Goal: Information Seeking & Learning: Learn about a topic

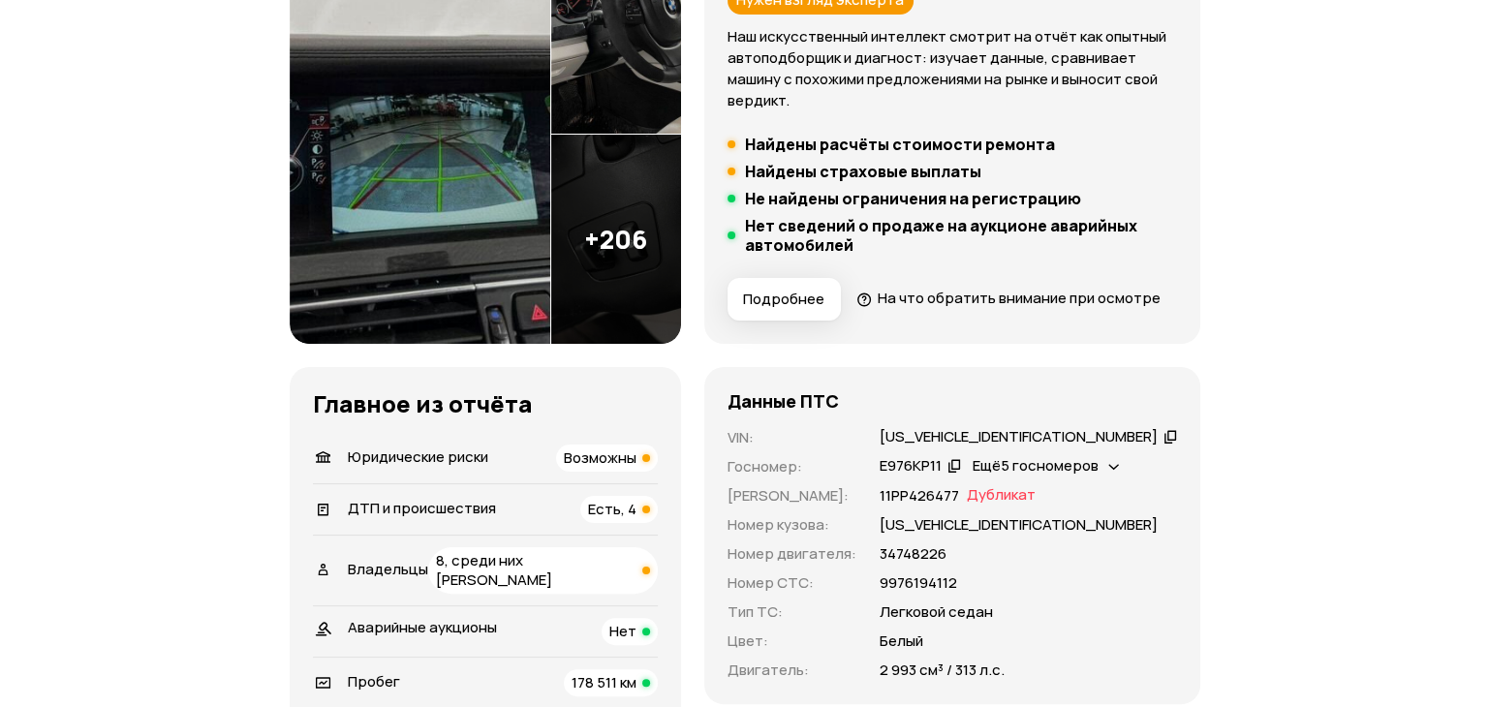
scroll to position [337, 0]
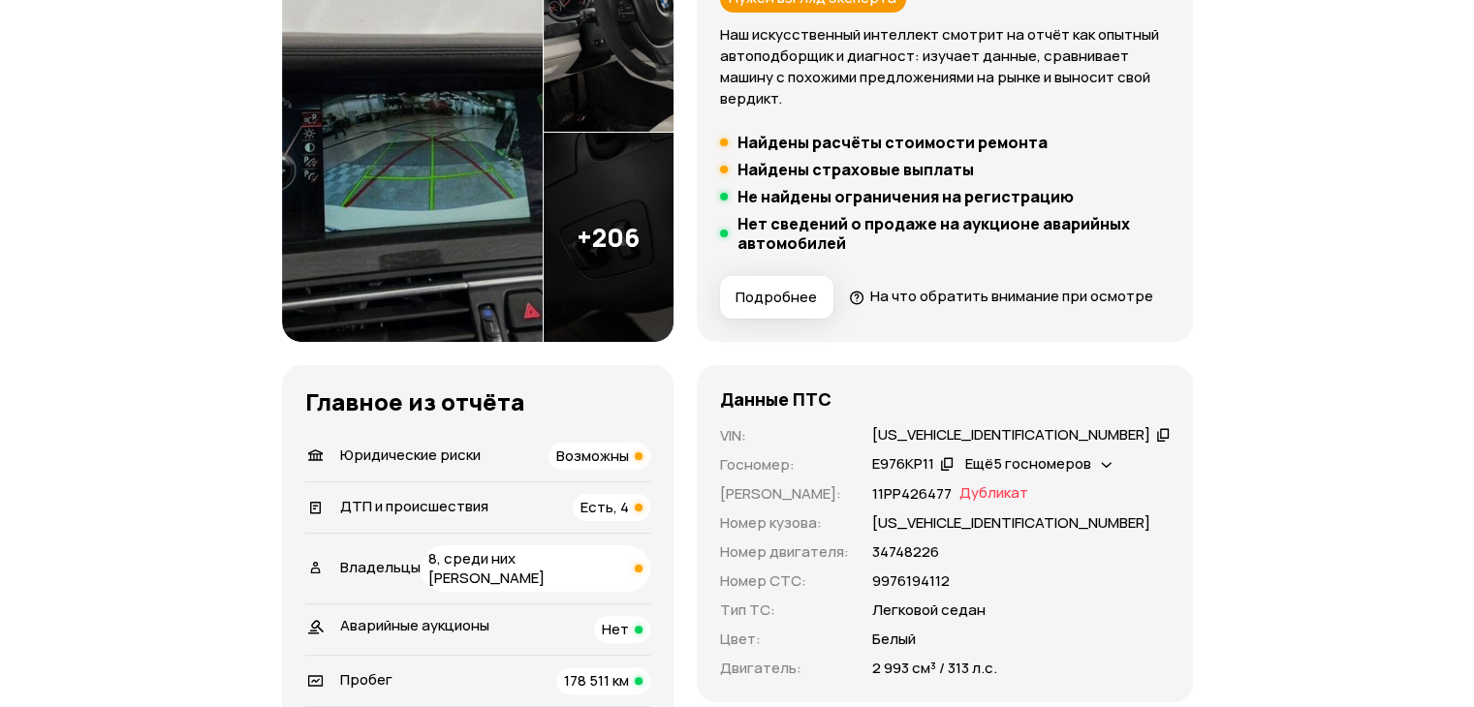
click at [640, 276] on img at bounding box center [609, 237] width 130 height 209
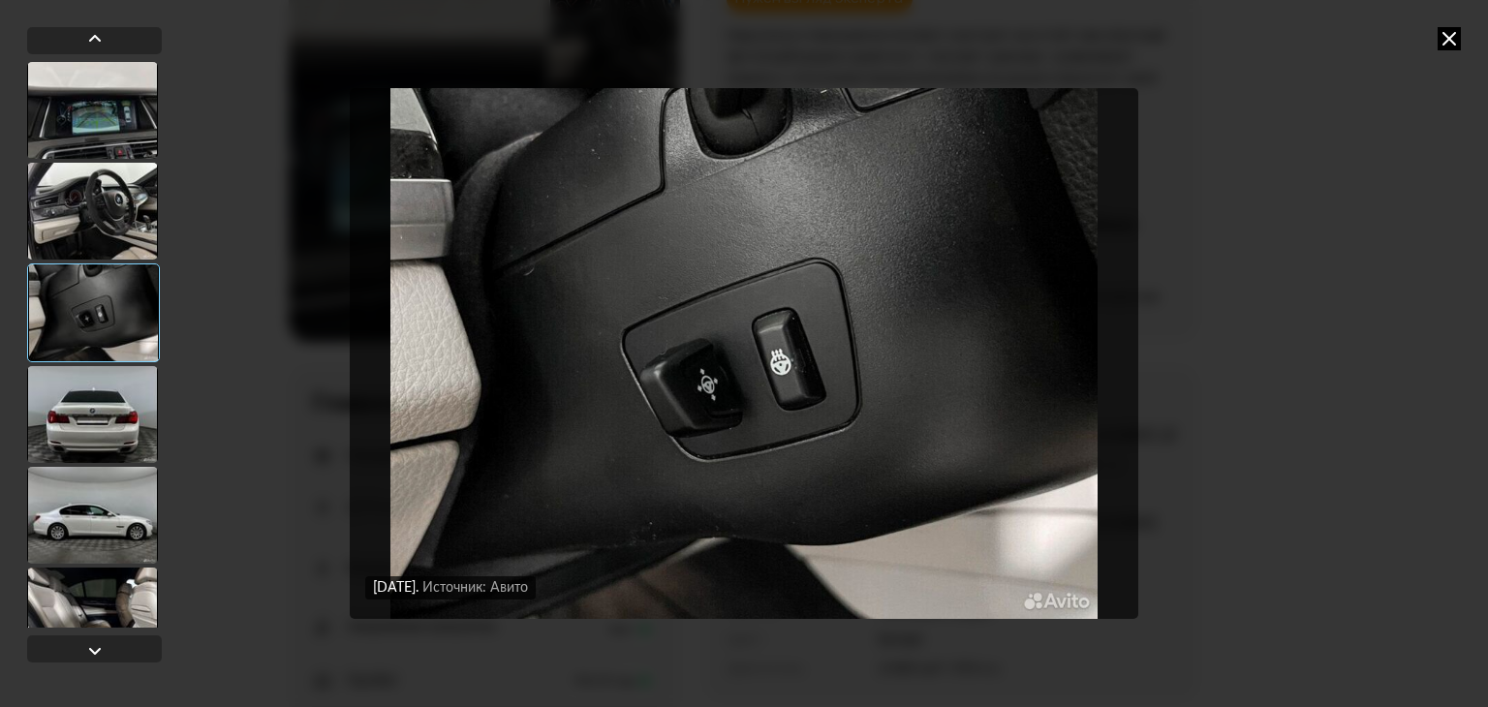
click at [83, 387] on div at bounding box center [92, 414] width 131 height 97
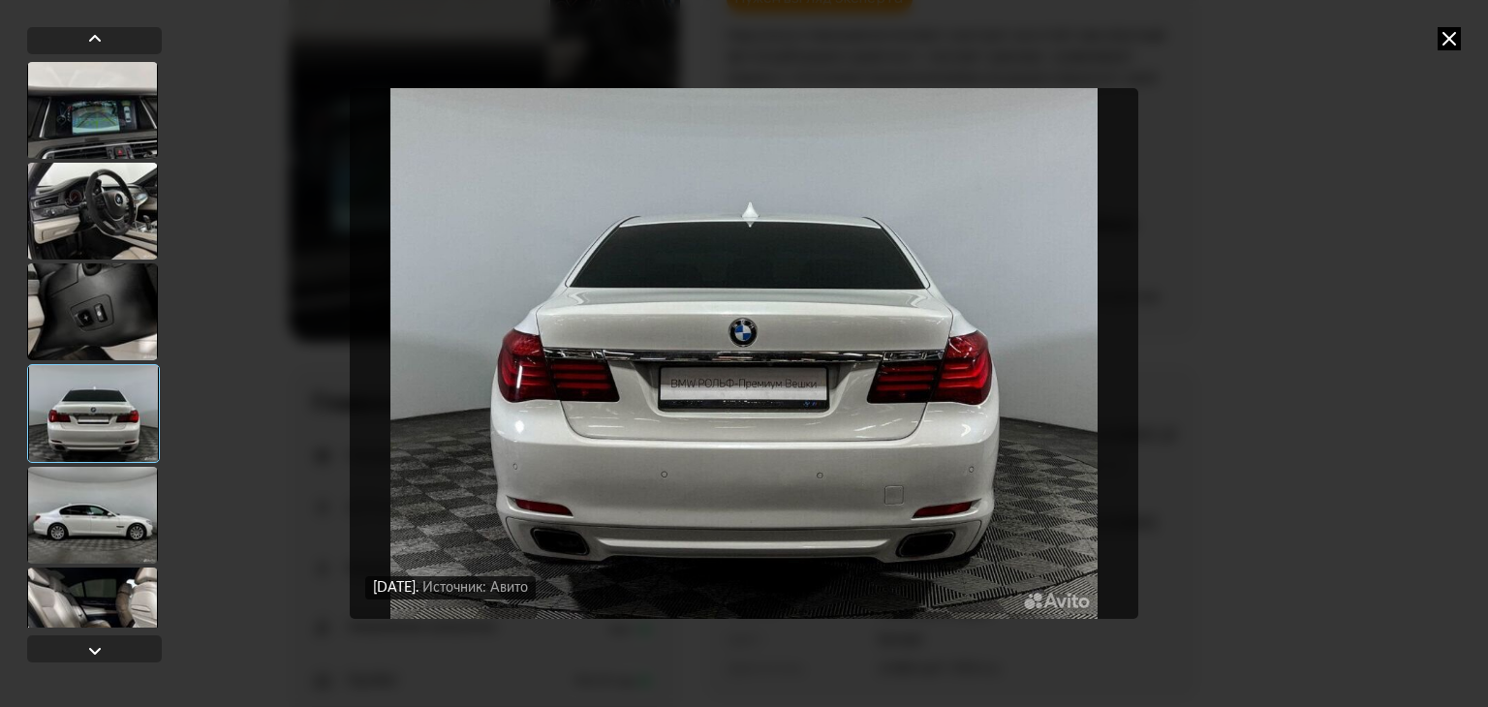
click at [101, 523] on div at bounding box center [92, 515] width 131 height 97
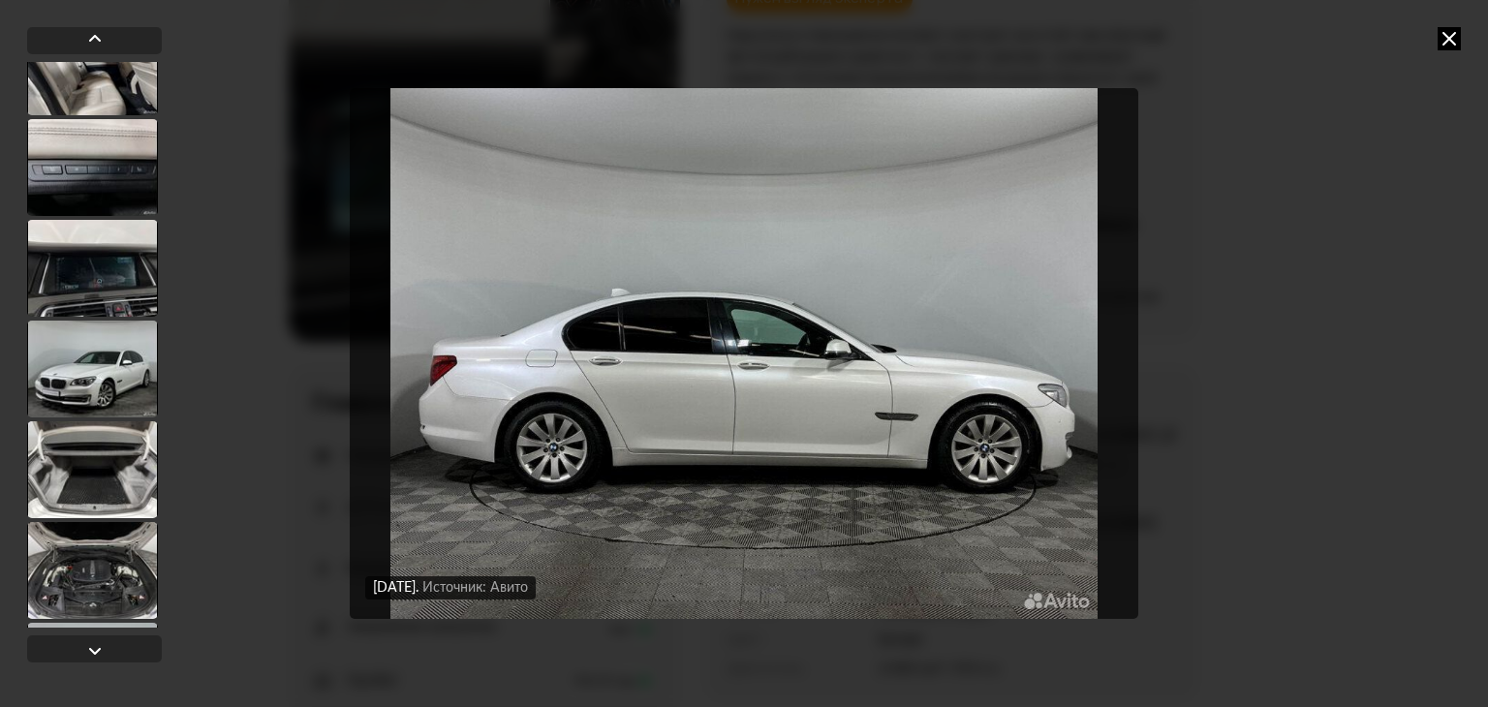
scroll to position [566, 0]
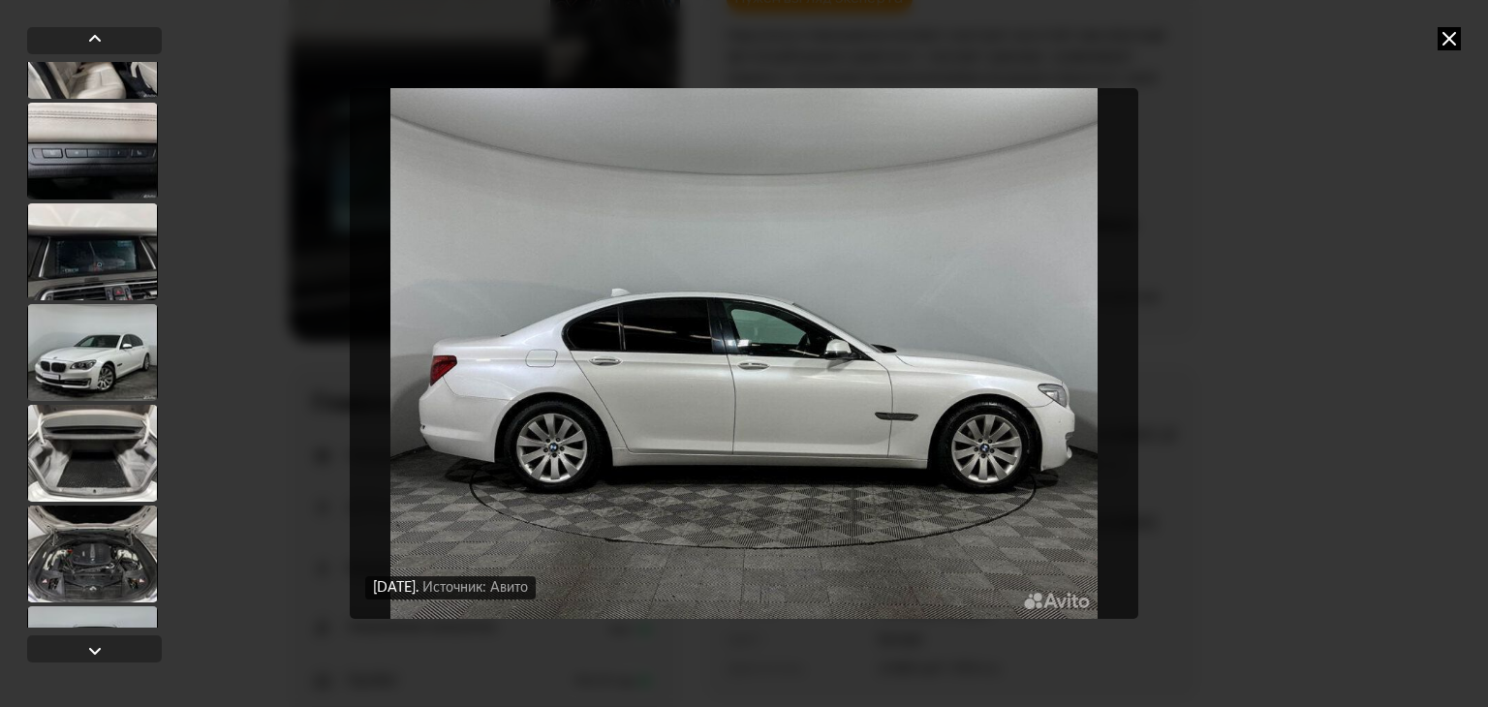
click at [73, 378] on div at bounding box center [92, 352] width 131 height 97
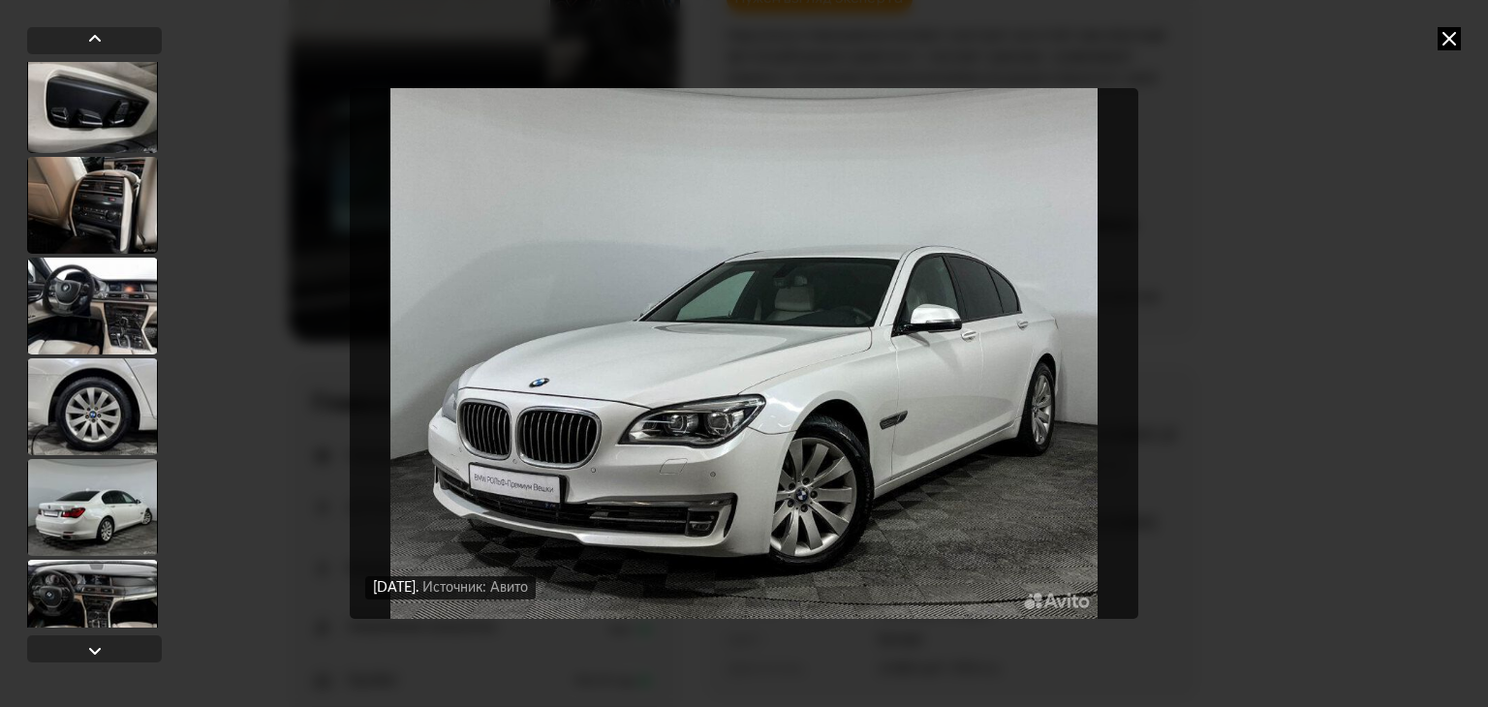
scroll to position [1216, 0]
click at [97, 322] on div at bounding box center [92, 307] width 131 height 97
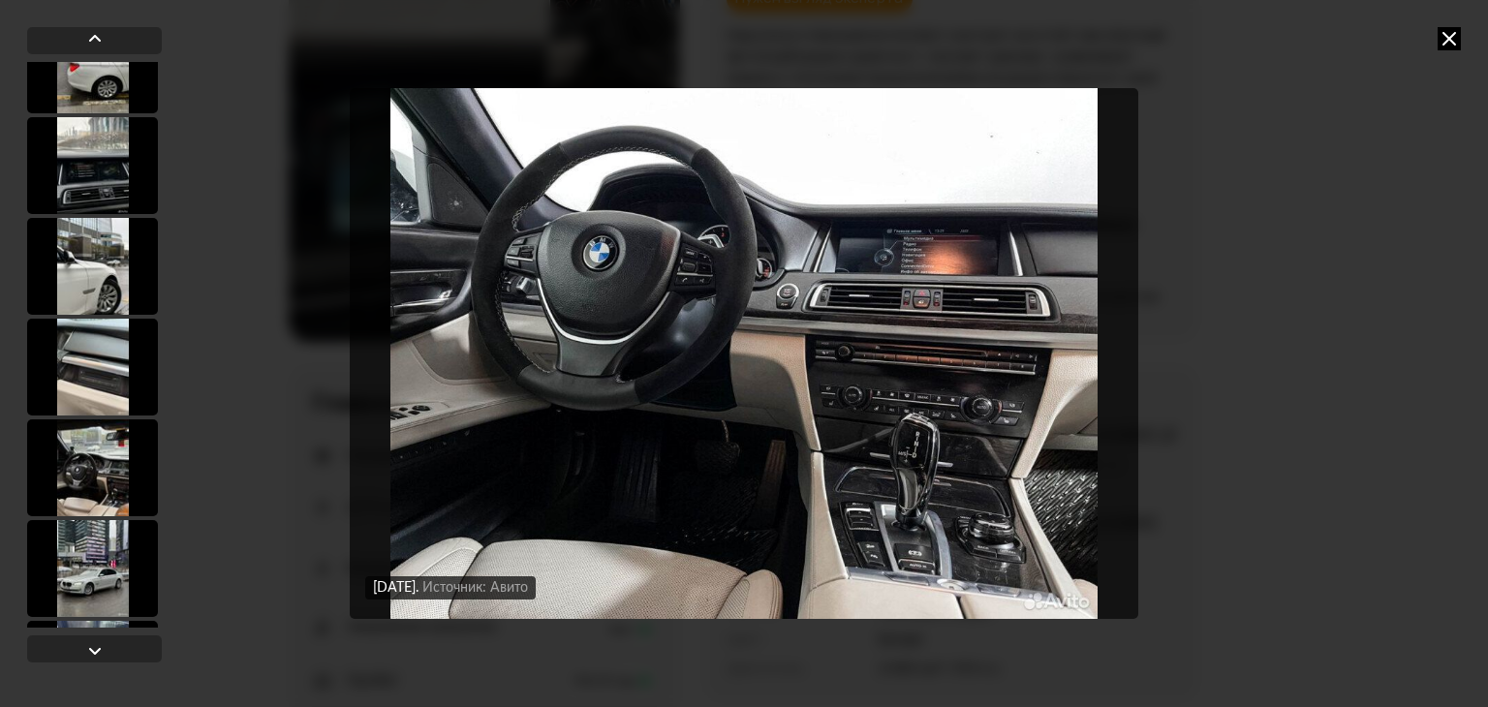
scroll to position [2869, 0]
click at [97, 327] on div at bounding box center [92, 367] width 131 height 97
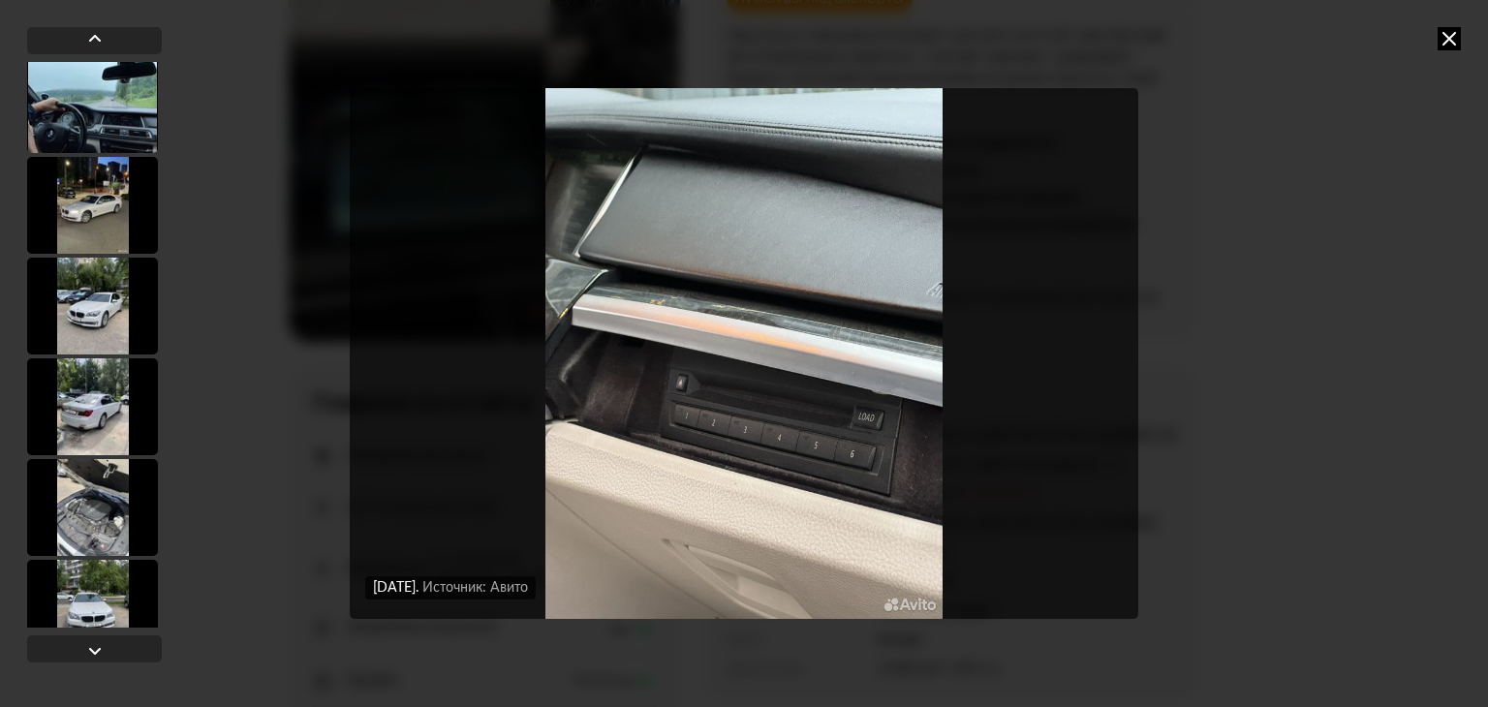
scroll to position [7461, 0]
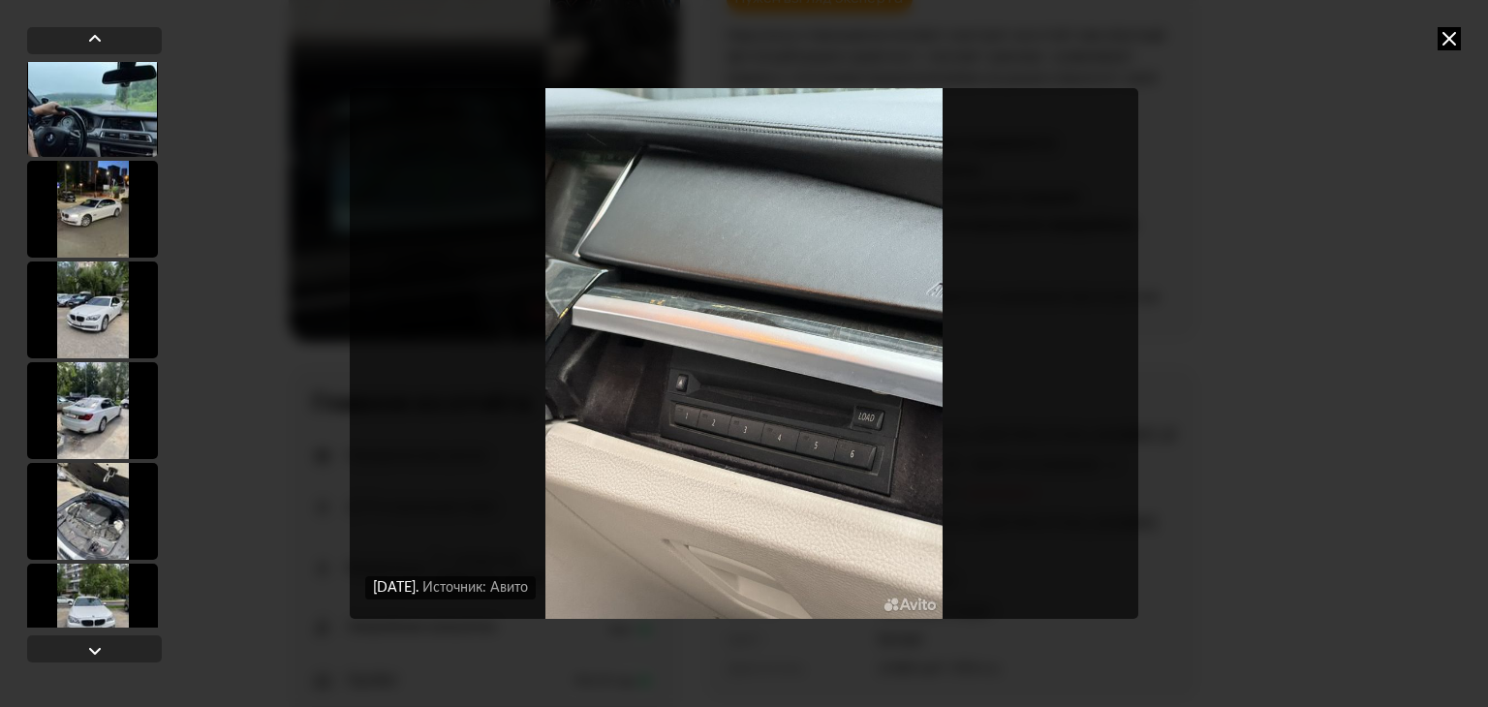
click at [97, 218] on div at bounding box center [92, 209] width 131 height 97
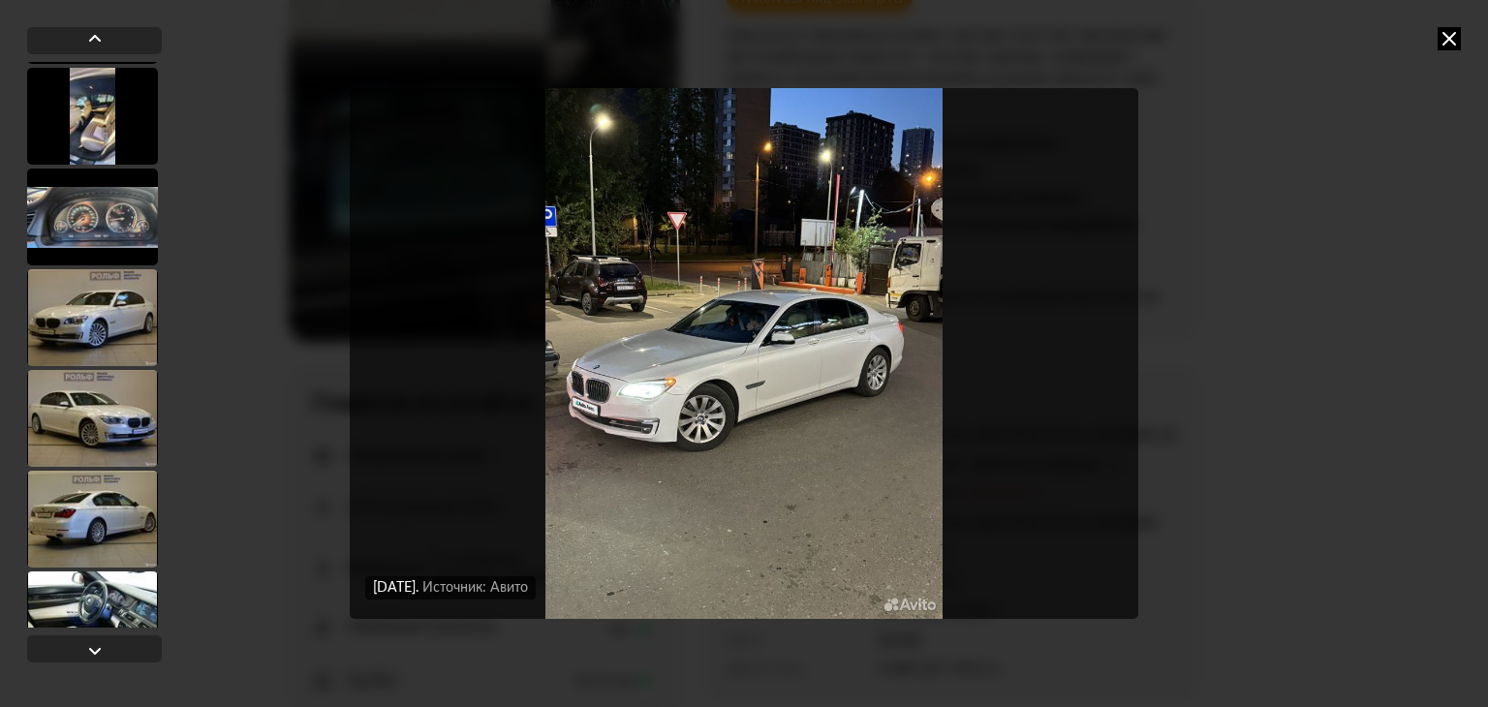
scroll to position [9469, 0]
click at [96, 322] on div at bounding box center [92, 317] width 131 height 97
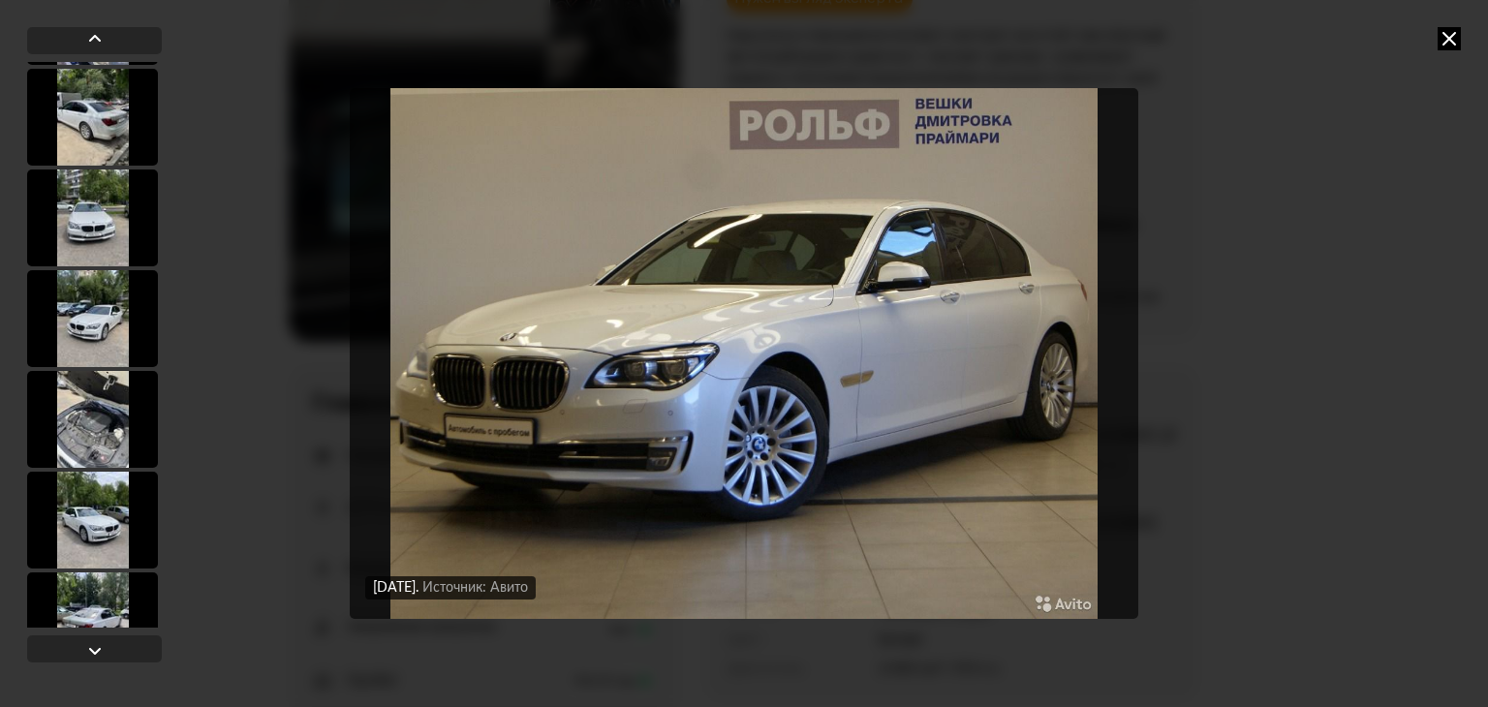
scroll to position [12293, 0]
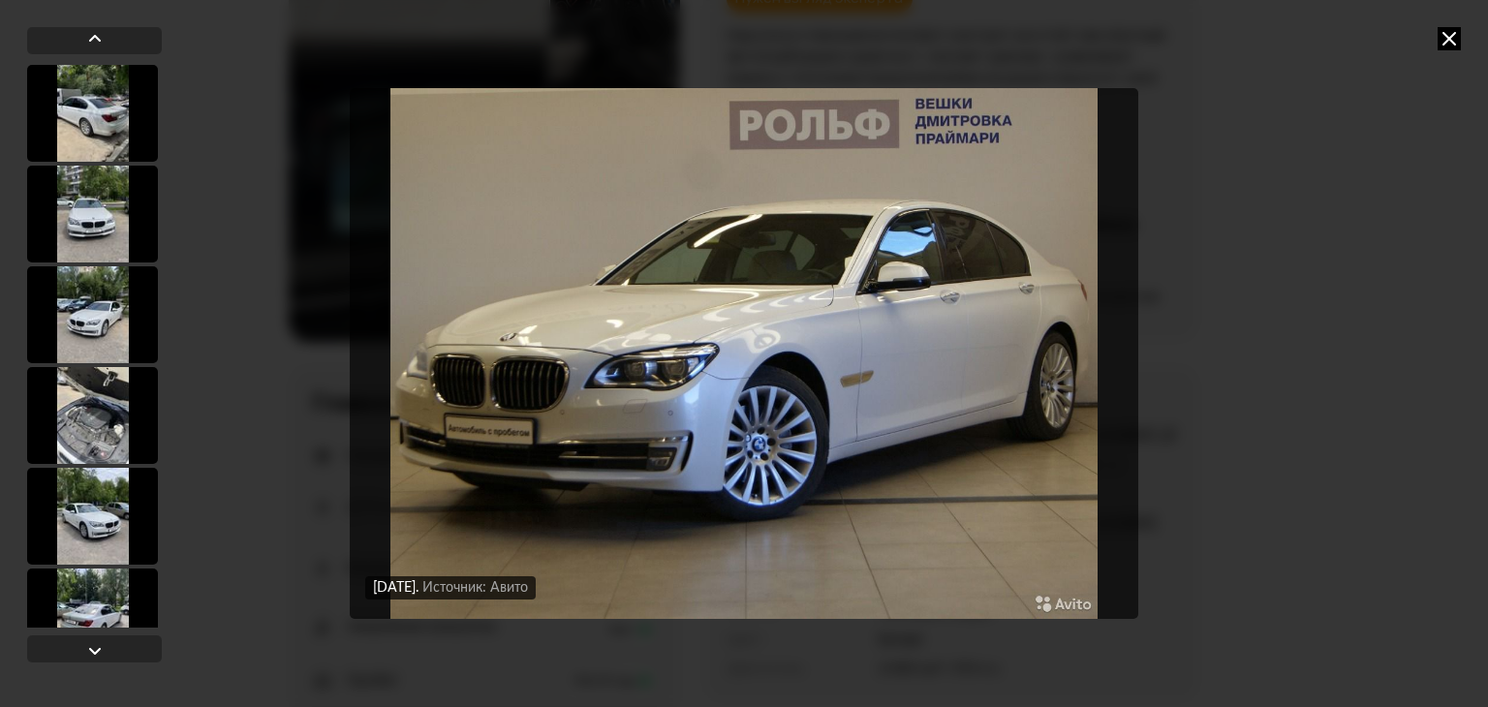
click at [96, 322] on div at bounding box center [92, 314] width 131 height 97
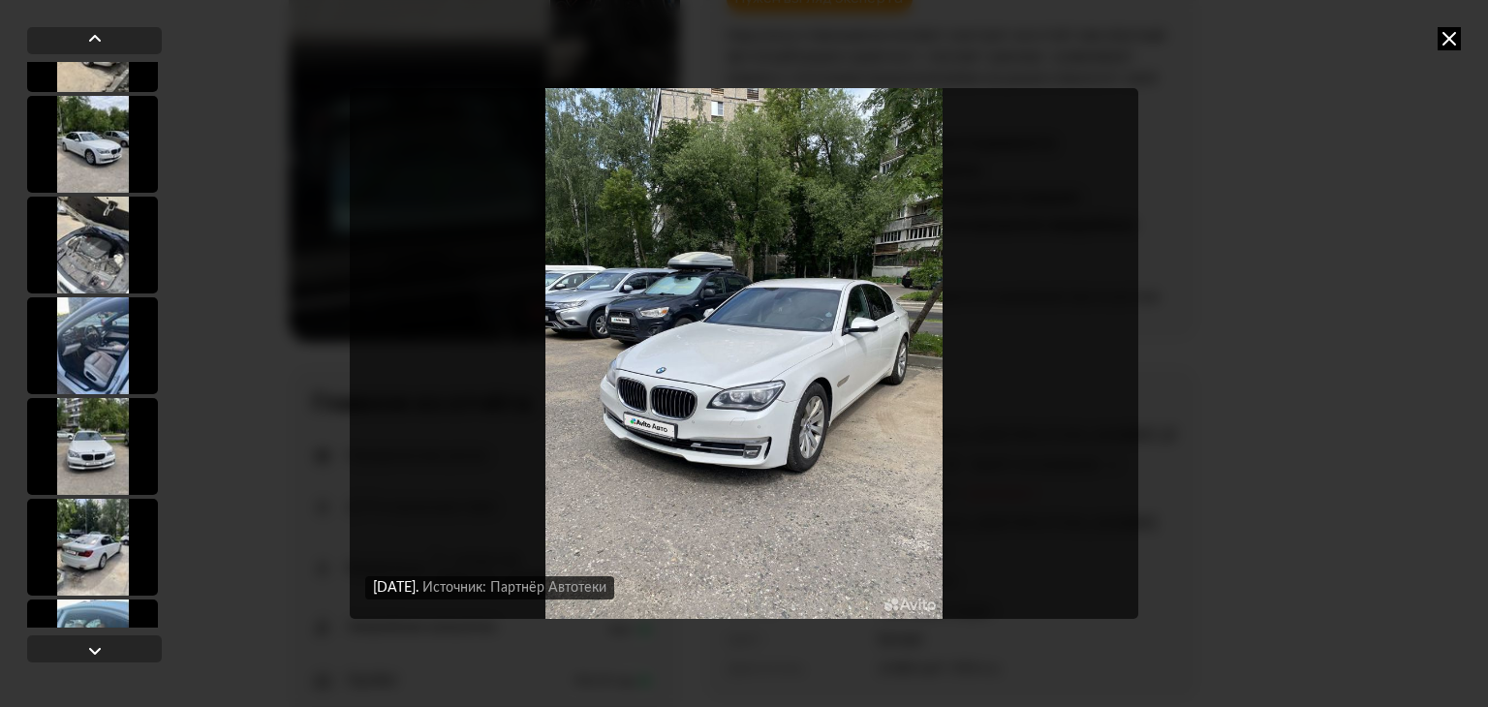
scroll to position [20497, 0]
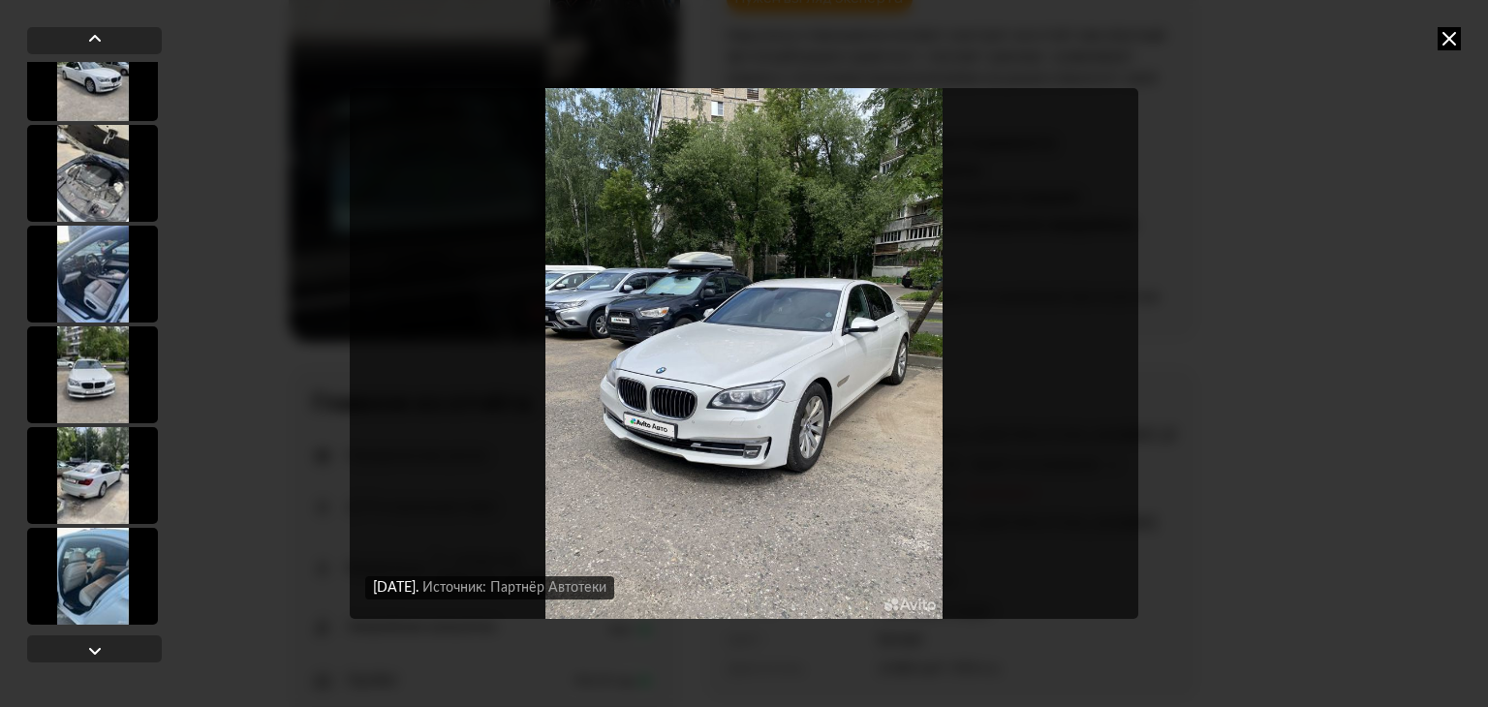
click at [110, 505] on div at bounding box center [92, 475] width 131 height 97
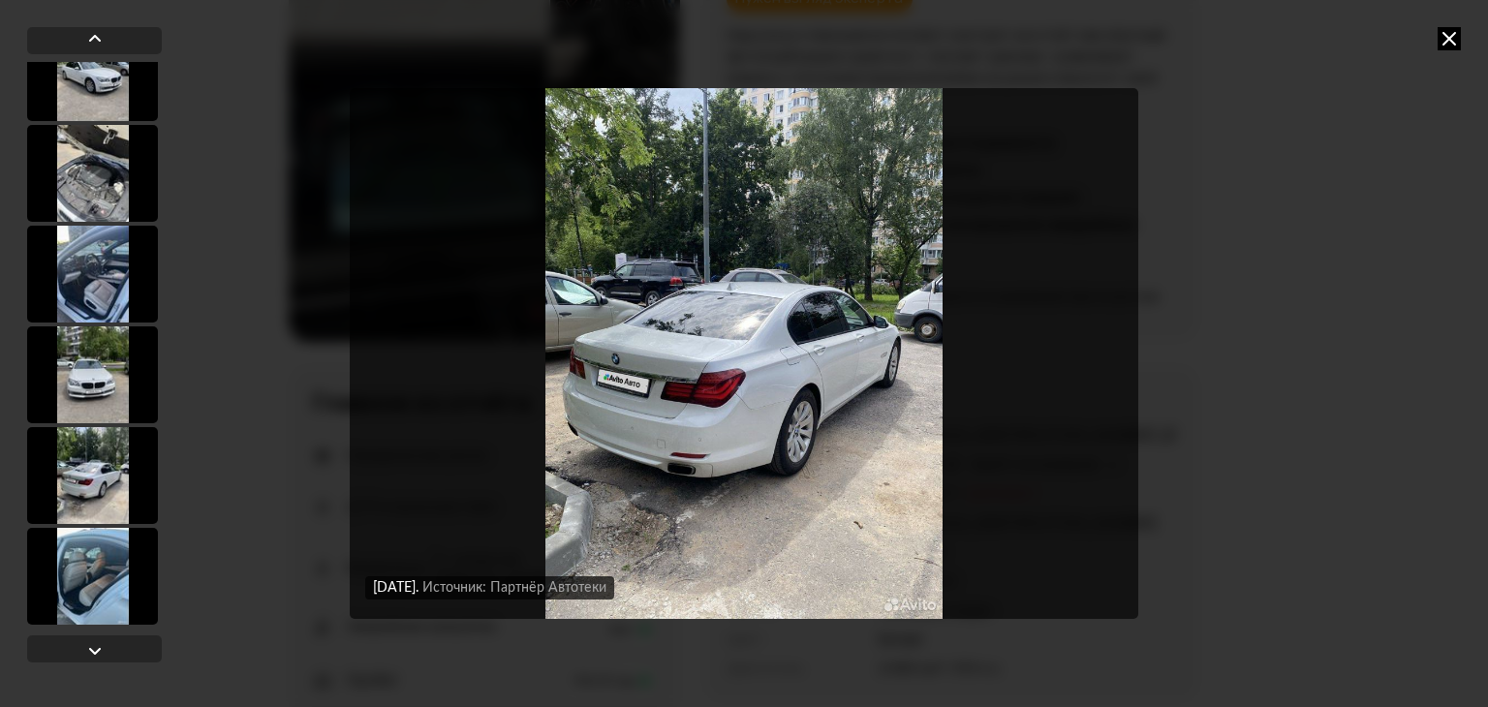
click at [110, 505] on div at bounding box center [92, 475] width 131 height 97
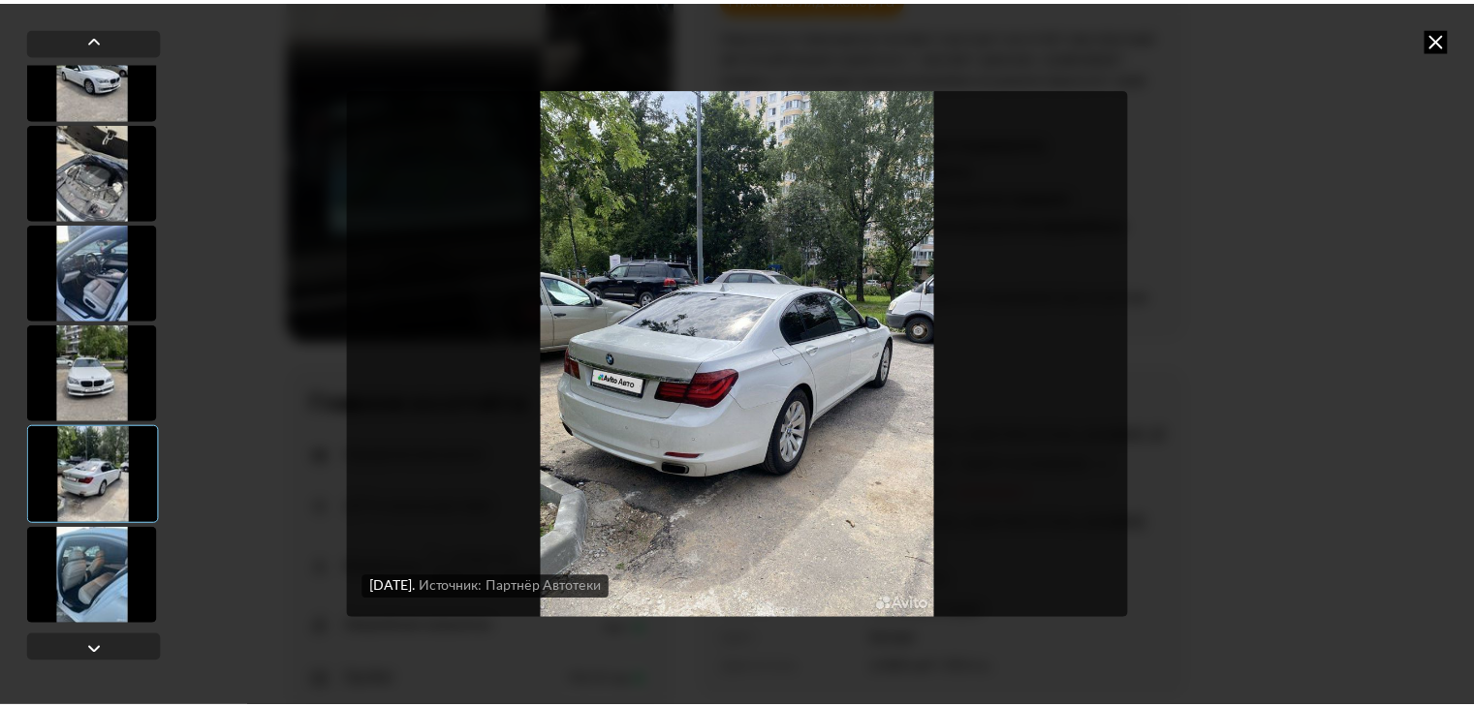
scroll to position [20496, 0]
